Goal: Task Accomplishment & Management: Manage account settings

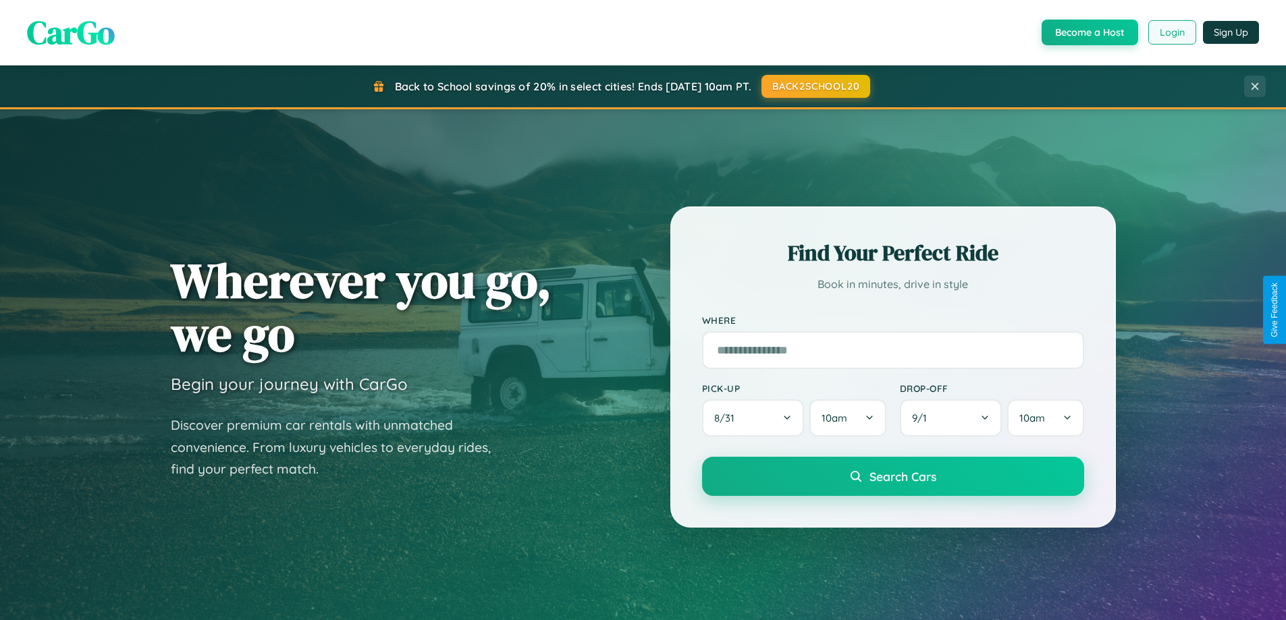
click at [1171, 32] on button "Login" at bounding box center [1172, 32] width 48 height 24
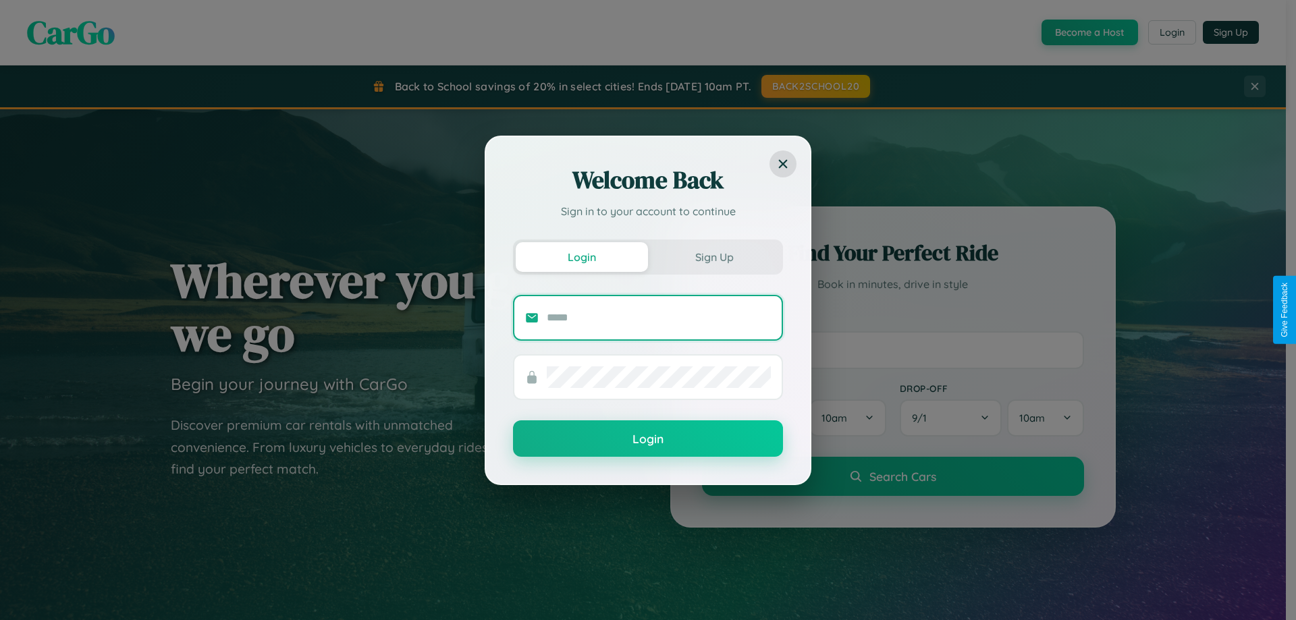
click at [659, 317] on input "text" at bounding box center [659, 318] width 224 height 22
type input "**********"
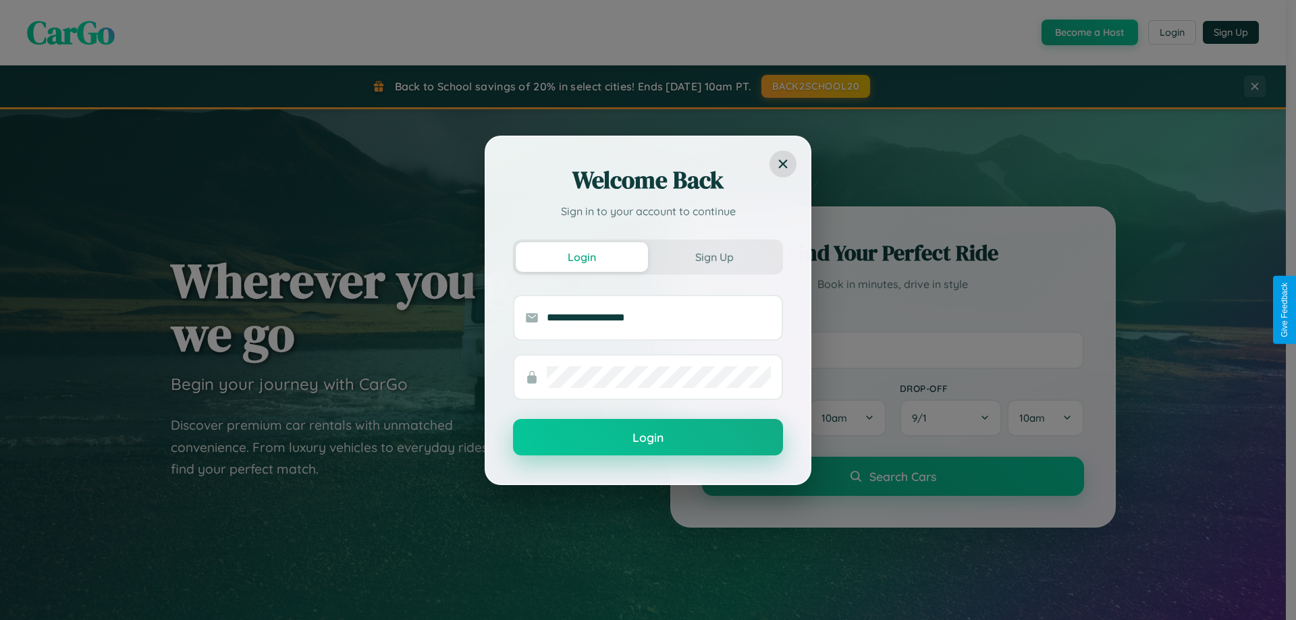
click at [648, 438] on button "Login" at bounding box center [648, 437] width 270 height 36
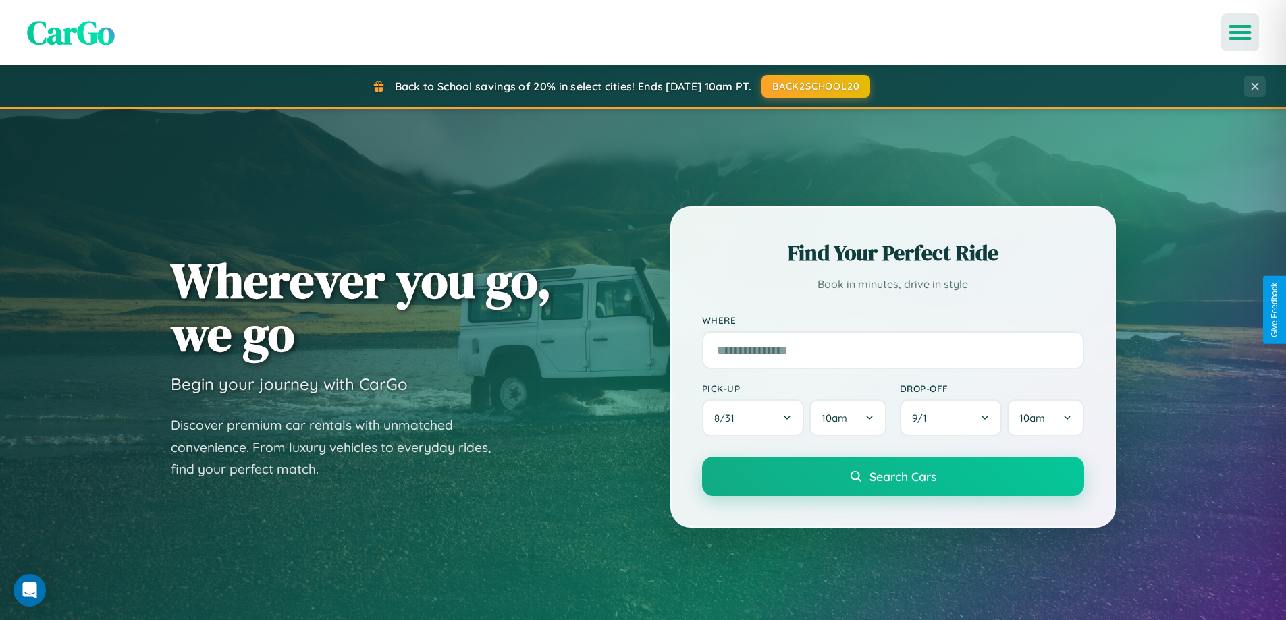
click at [1240, 32] on icon "Open menu" at bounding box center [1241, 32] width 20 height 12
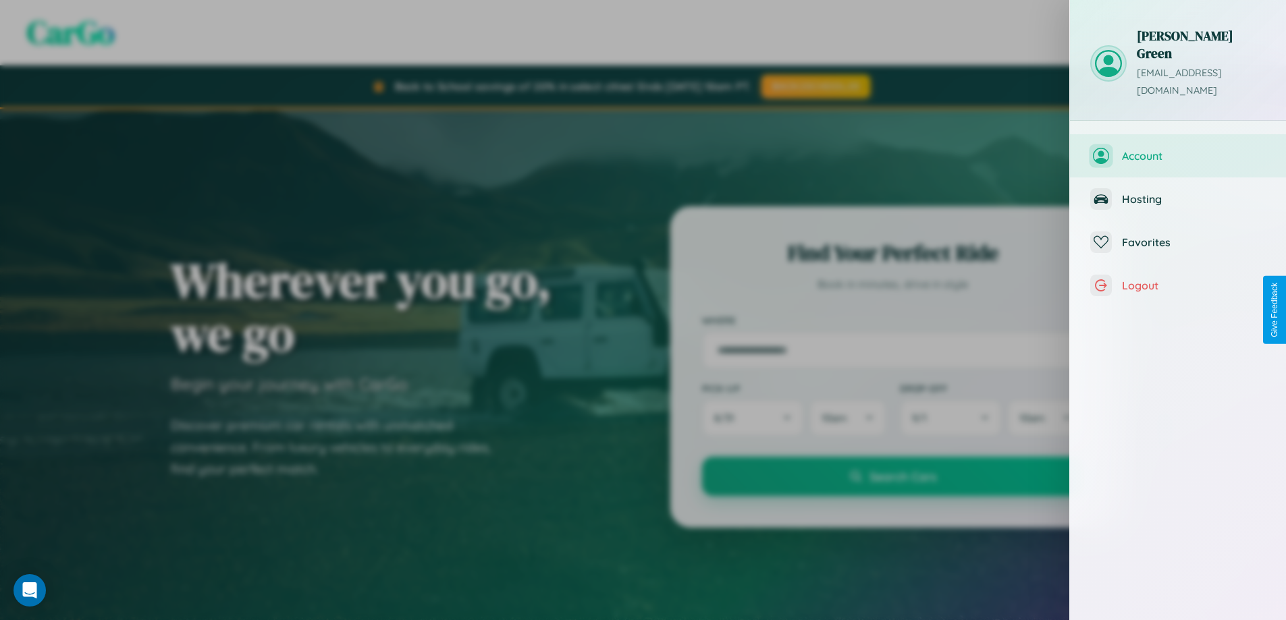
click at [1178, 149] on span "Account" at bounding box center [1194, 156] width 144 height 14
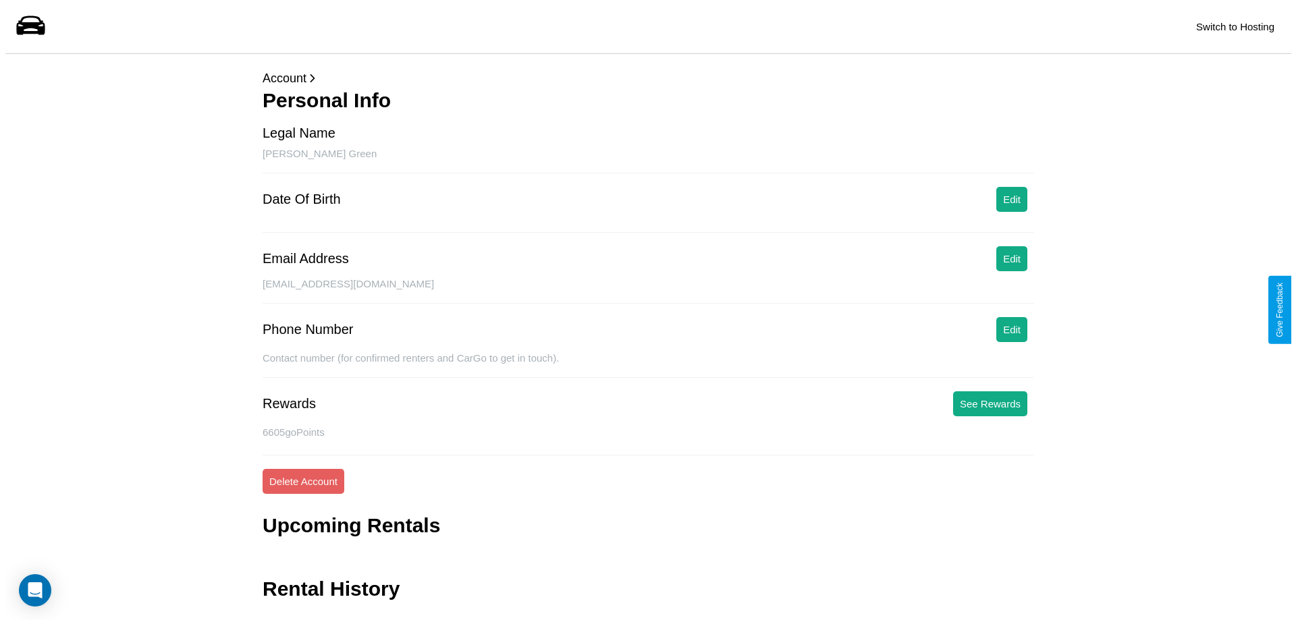
scroll to position [32, 0]
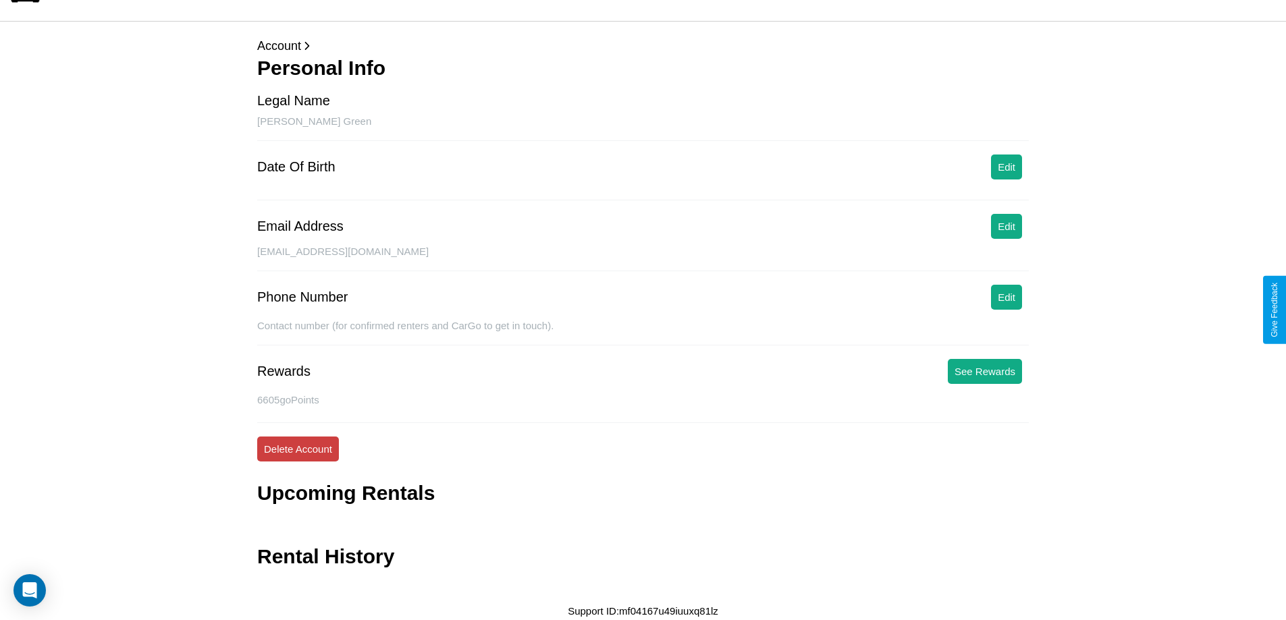
click at [298, 449] on button "Delete Account" at bounding box center [298, 449] width 82 height 25
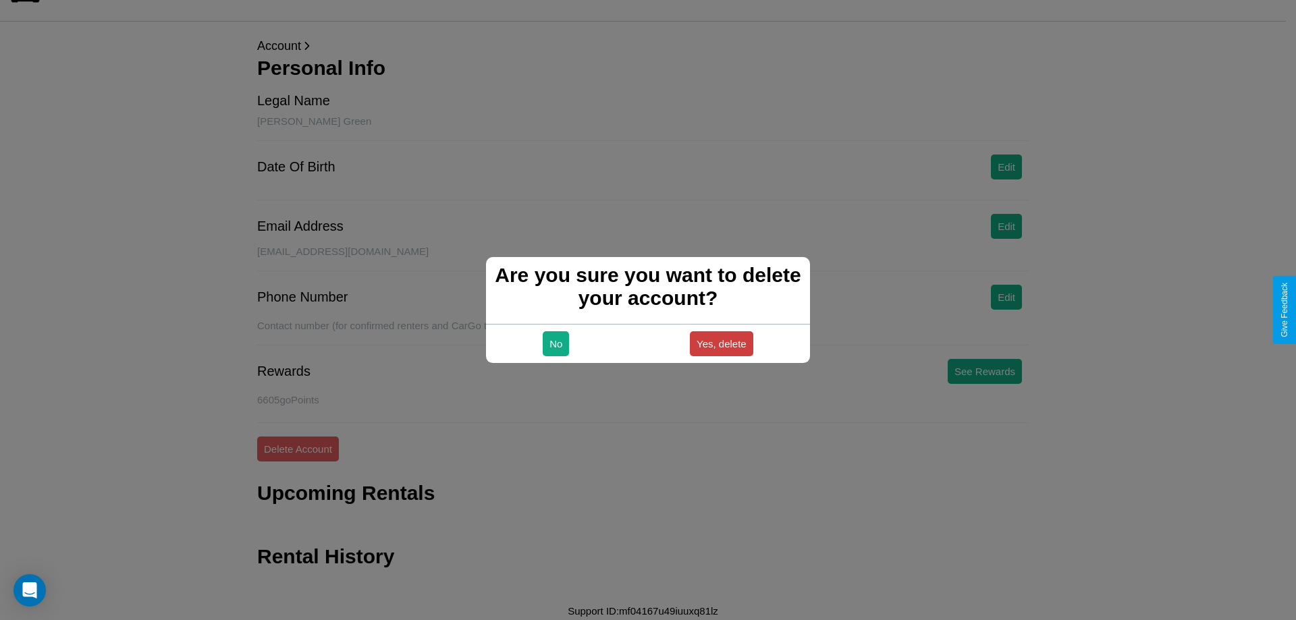
click at [721, 344] on button "Yes, delete" at bounding box center [721, 343] width 63 height 25
